Goal: Use online tool/utility: Utilize a website feature to perform a specific function

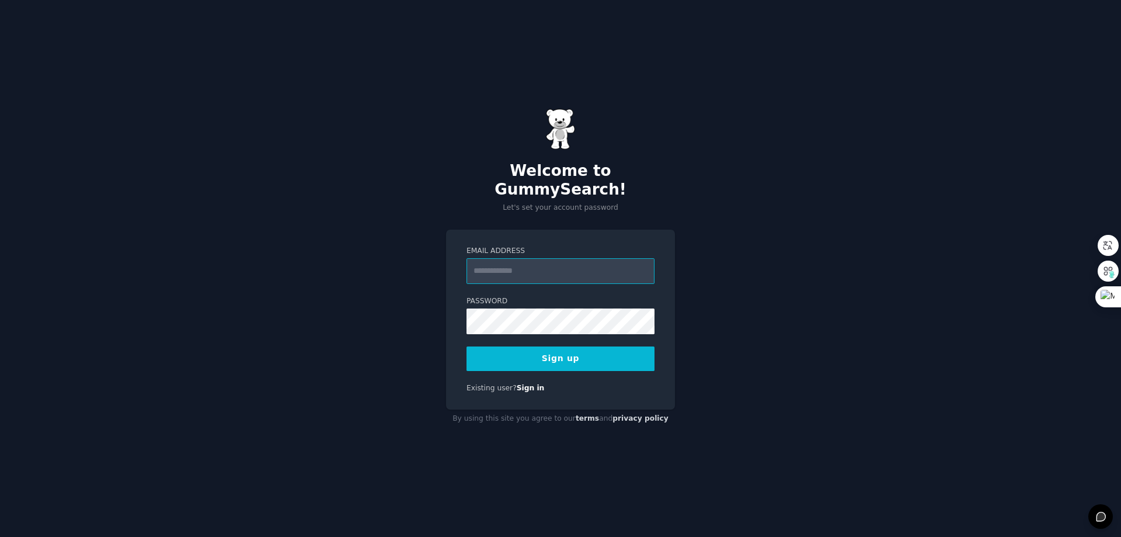
click at [619, 258] on input "Email Address" at bounding box center [560, 271] width 188 height 26
type input "**********"
click at [841, 243] on div "**********" at bounding box center [560, 268] width 1121 height 537
click at [608, 357] on button "Sign up" at bounding box center [560, 358] width 188 height 25
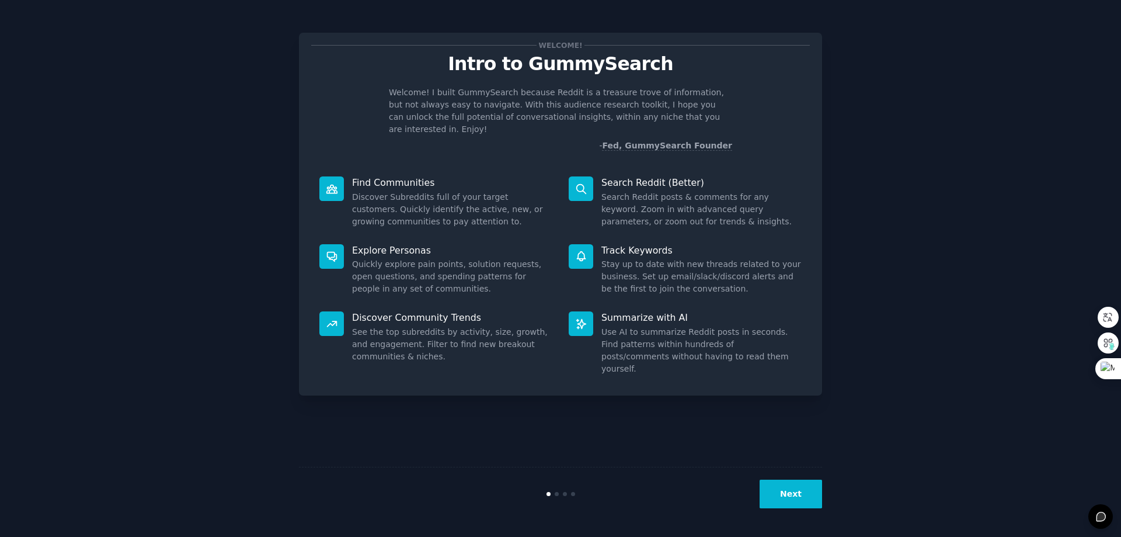
click at [817, 495] on button "Next" at bounding box center [791, 493] width 62 height 29
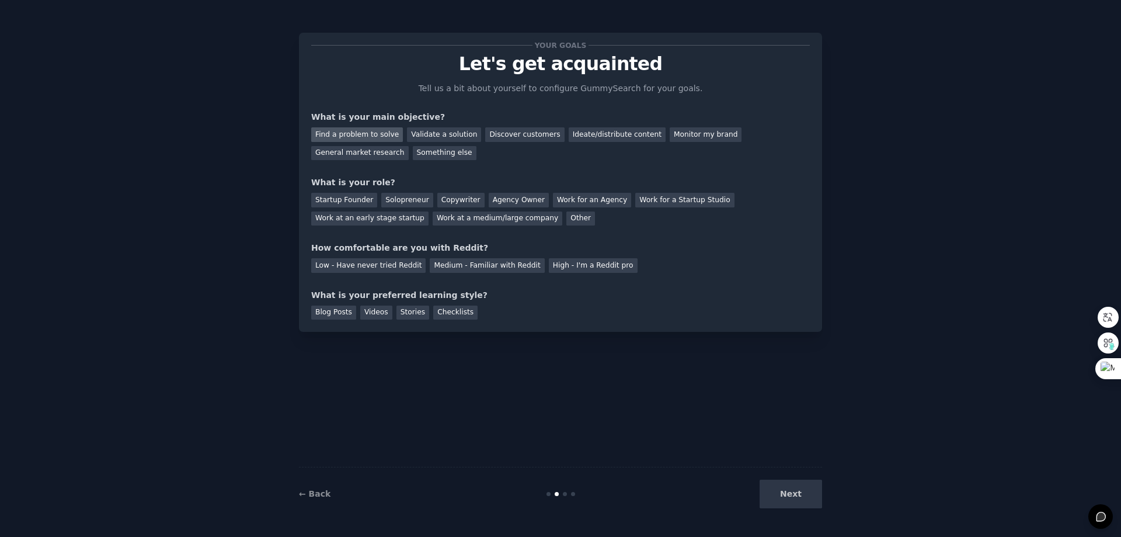
click at [347, 137] on div "Find a problem to solve" at bounding box center [357, 134] width 92 height 15
click at [359, 201] on div "Startup Founder" at bounding box center [344, 200] width 66 height 15
click at [463, 271] on div "Medium - Familiar with Reddit" at bounding box center [487, 265] width 114 height 15
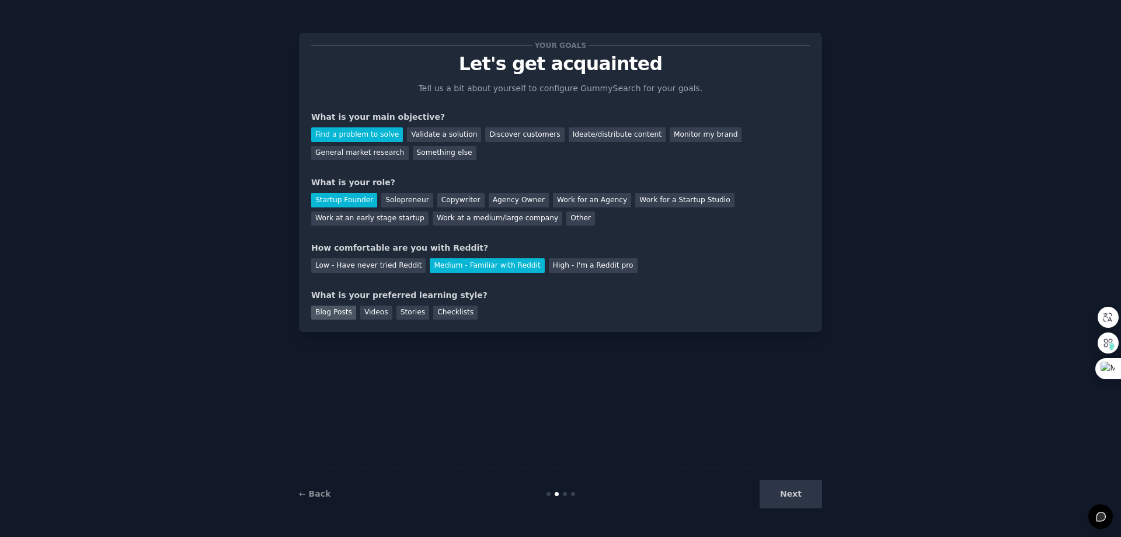
click at [343, 314] on div "Blog Posts" at bounding box center [333, 312] width 45 height 15
click at [370, 316] on div "Videos" at bounding box center [376, 312] width 32 height 15
click at [337, 313] on div "Blog Posts" at bounding box center [333, 312] width 45 height 15
click at [803, 499] on button "Next" at bounding box center [791, 493] width 62 height 29
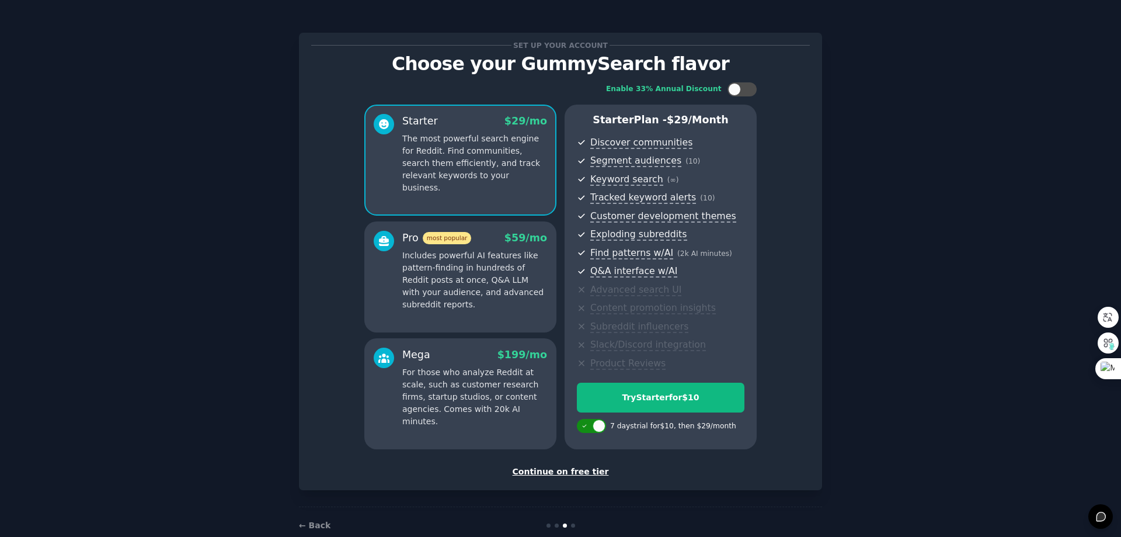
click at [594, 426] on div at bounding box center [599, 425] width 13 height 13
checkbox input "false"
click at [739, 85] on div at bounding box center [741, 89] width 29 height 14
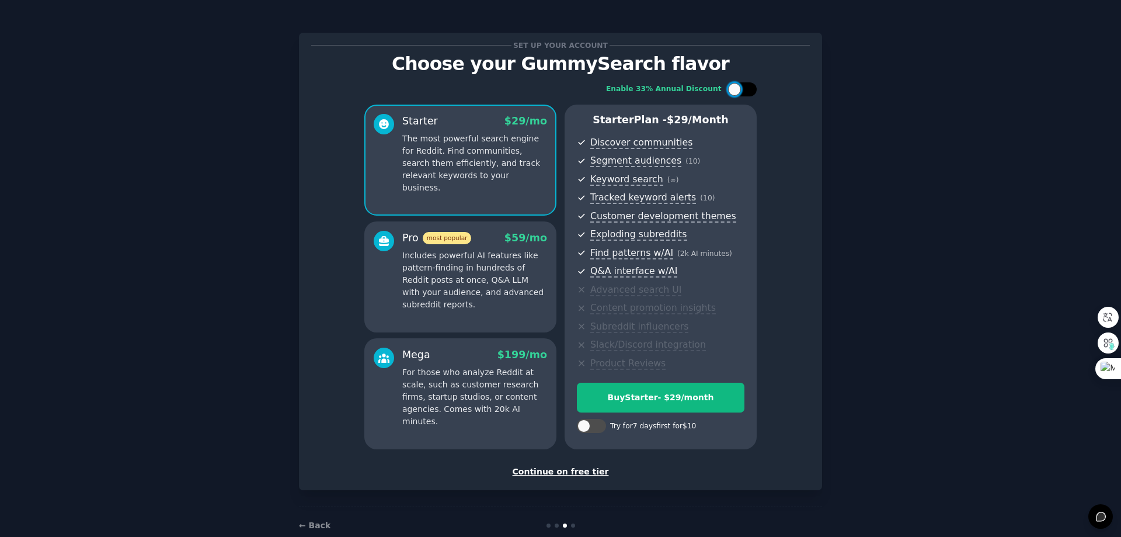
checkbox input "true"
click at [565, 469] on div "Continue on free tier" at bounding box center [560, 471] width 499 height 12
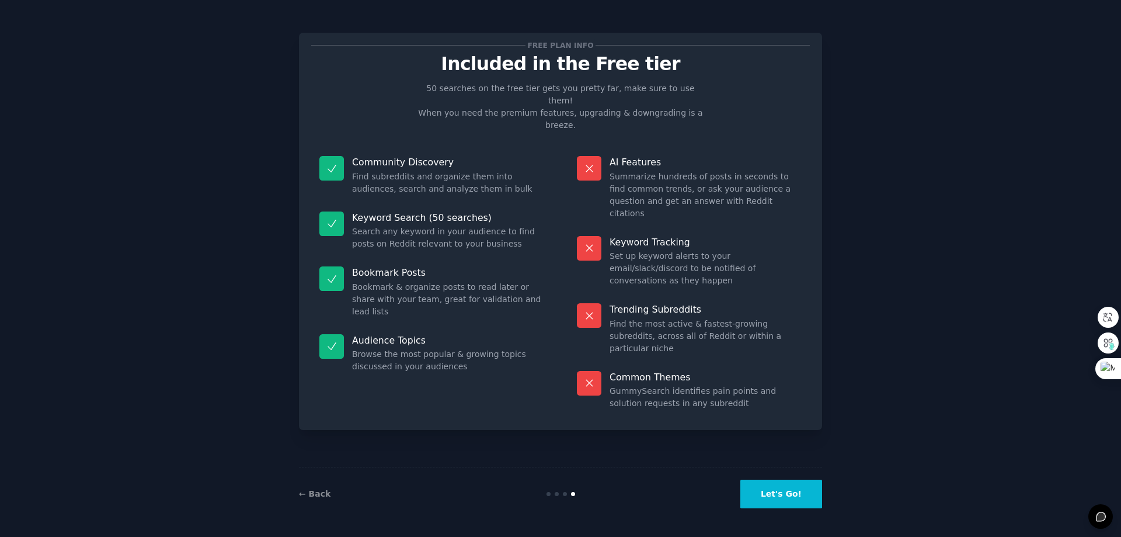
click at [784, 499] on button "Let's Go!" at bounding box center [781, 493] width 82 height 29
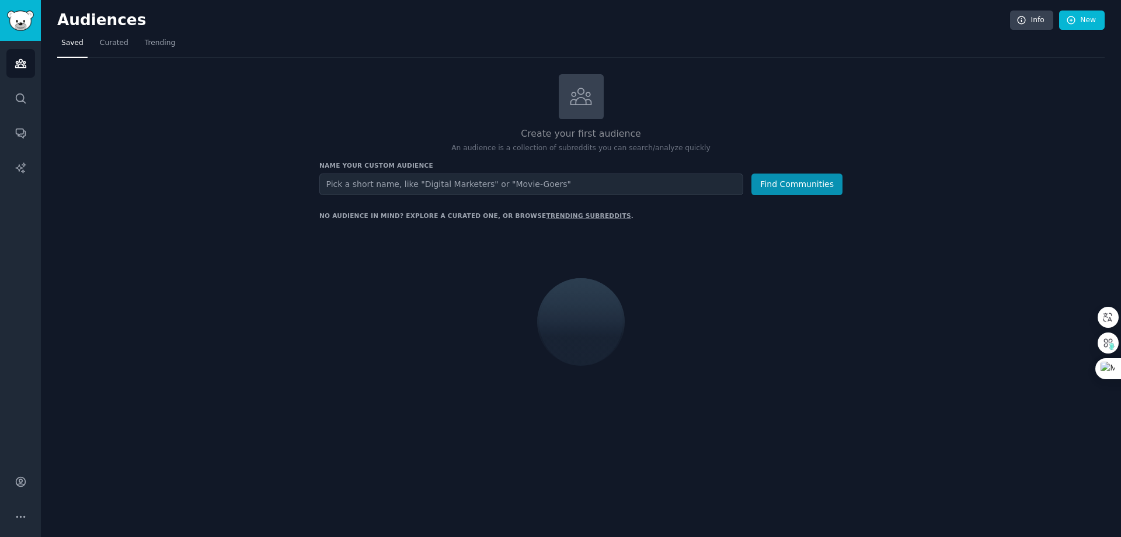
click at [408, 187] on input "text" at bounding box center [531, 184] width 424 height 22
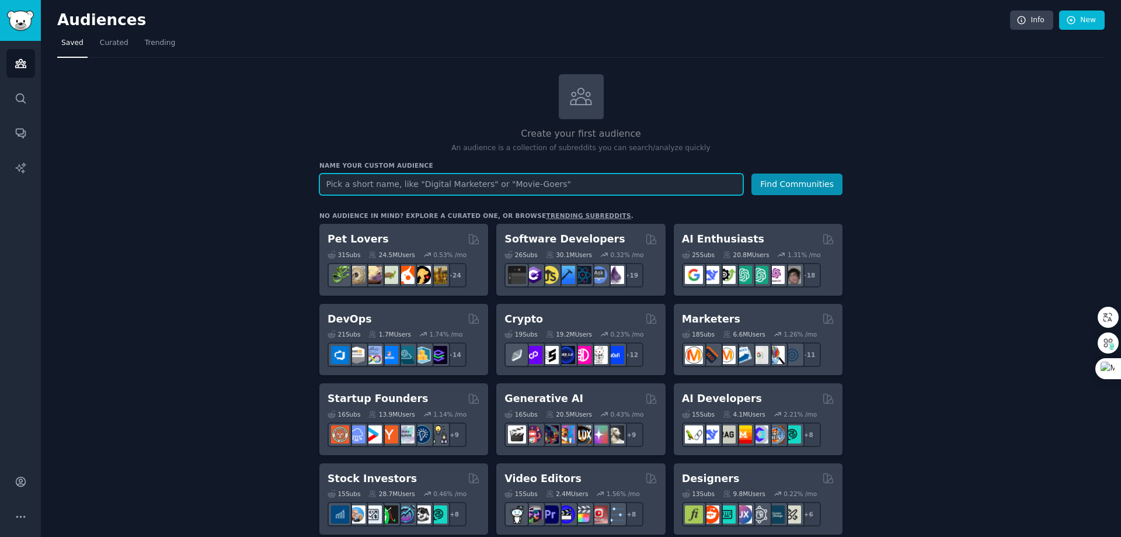
paste input "annoying"
type input "annoying"
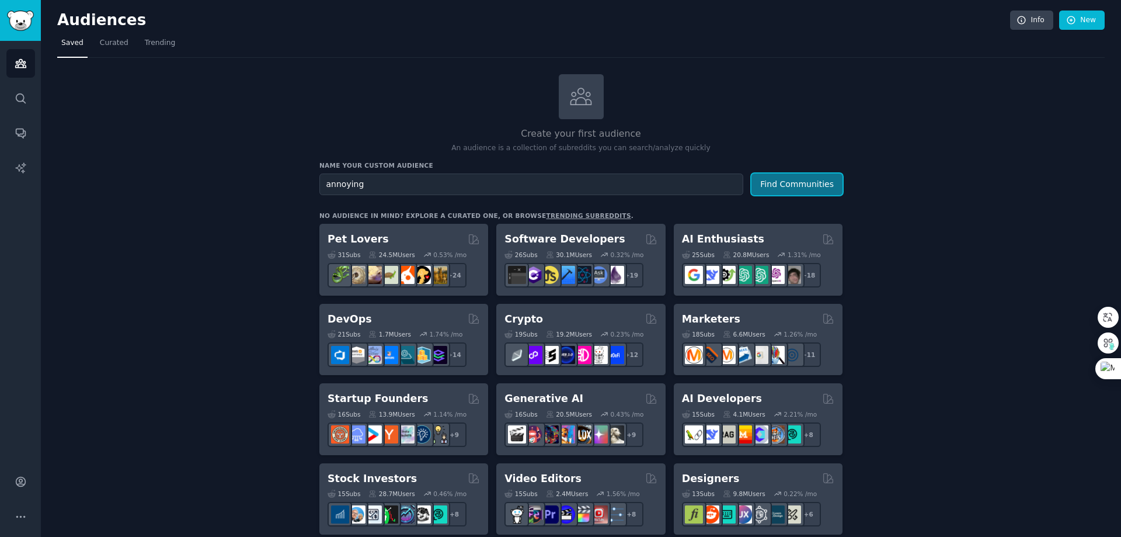
click at [830, 186] on button "Find Communities" at bounding box center [796, 184] width 91 height 22
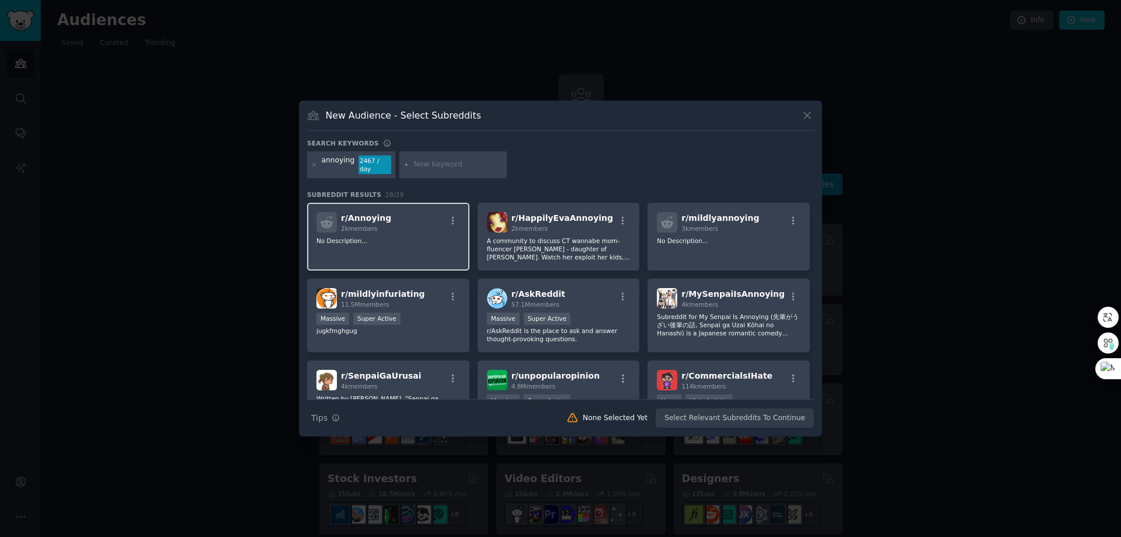
click at [358, 213] on span "r/ Annoying" at bounding box center [366, 217] width 50 height 9
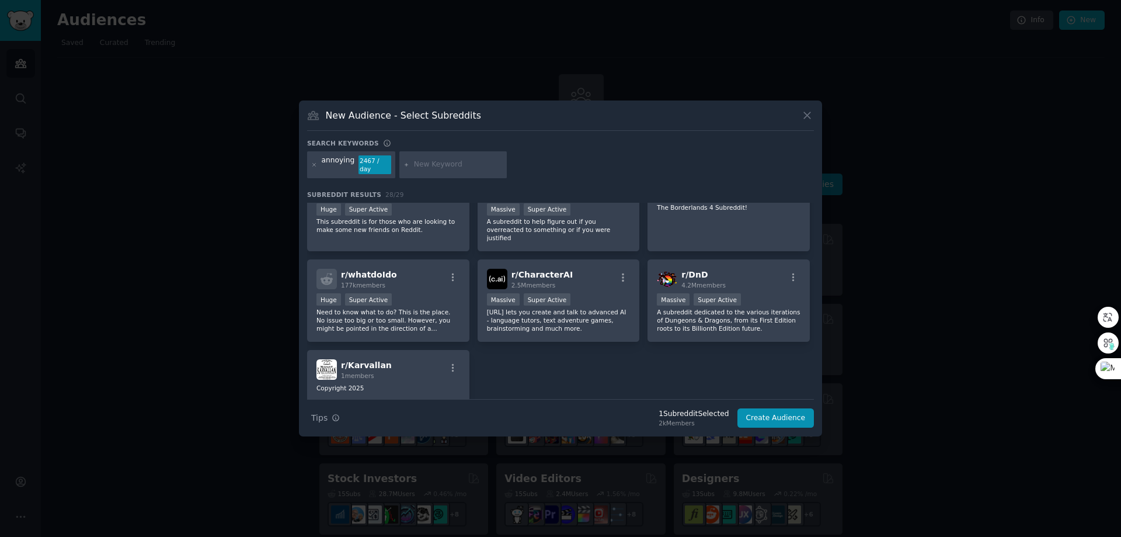
scroll to position [677, 0]
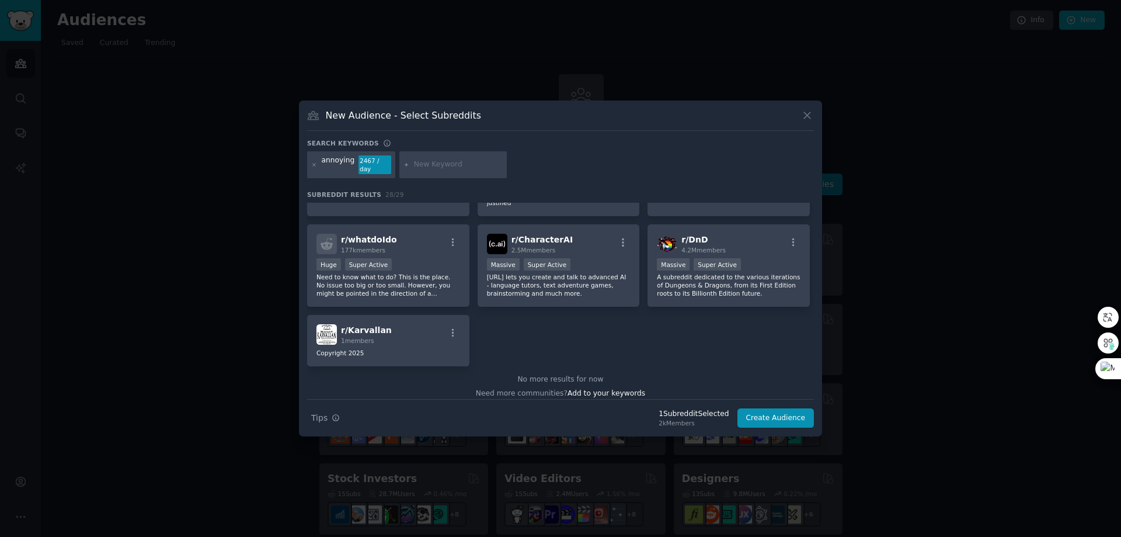
click at [810, 130] on div "New Audience - Select Subreddits" at bounding box center [560, 120] width 507 height 22
click at [806, 120] on icon at bounding box center [807, 115] width 12 height 12
